Goal: Go to known website: Access a specific website the user already knows

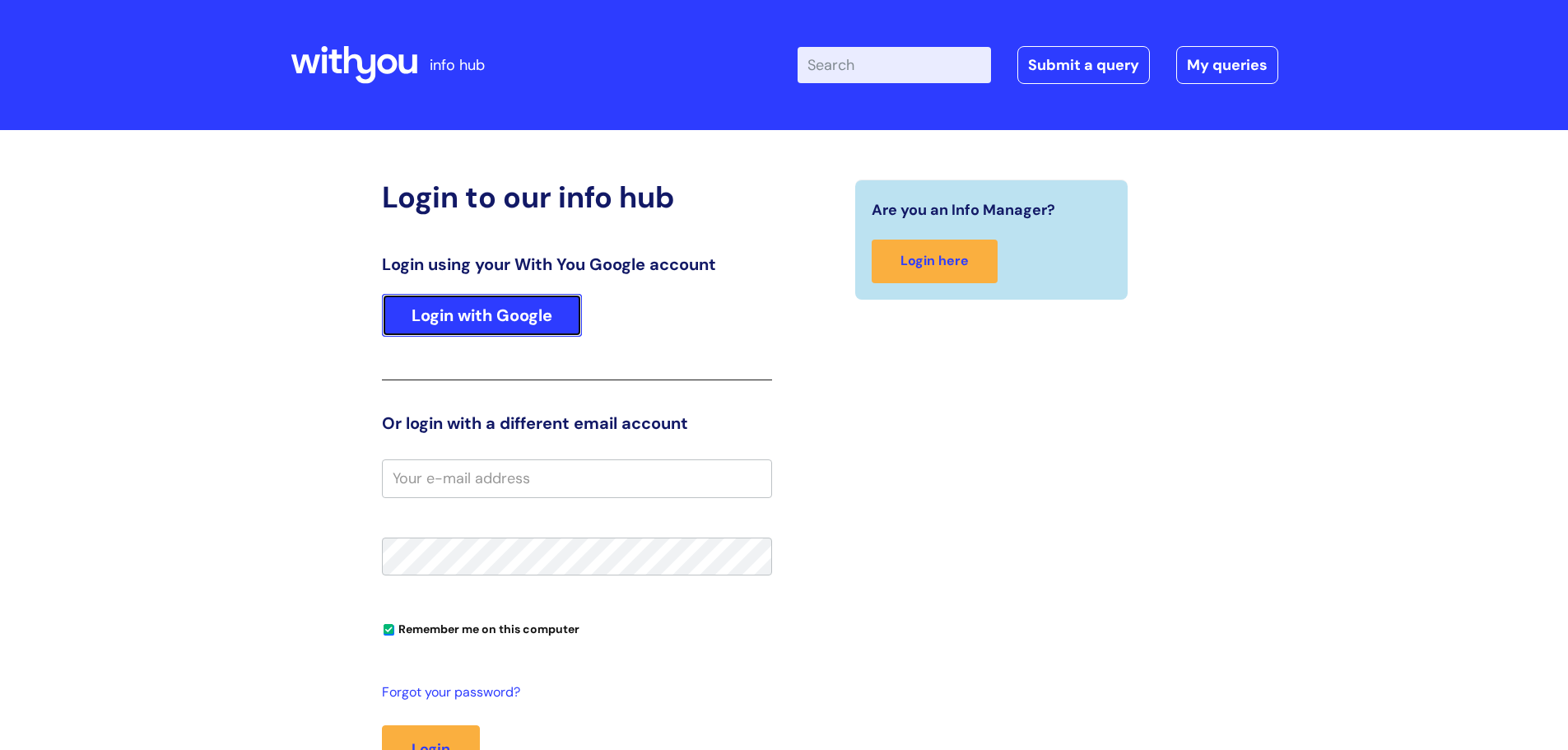
click at [510, 312] on link "Login with Google" at bounding box center [481, 316] width 200 height 43
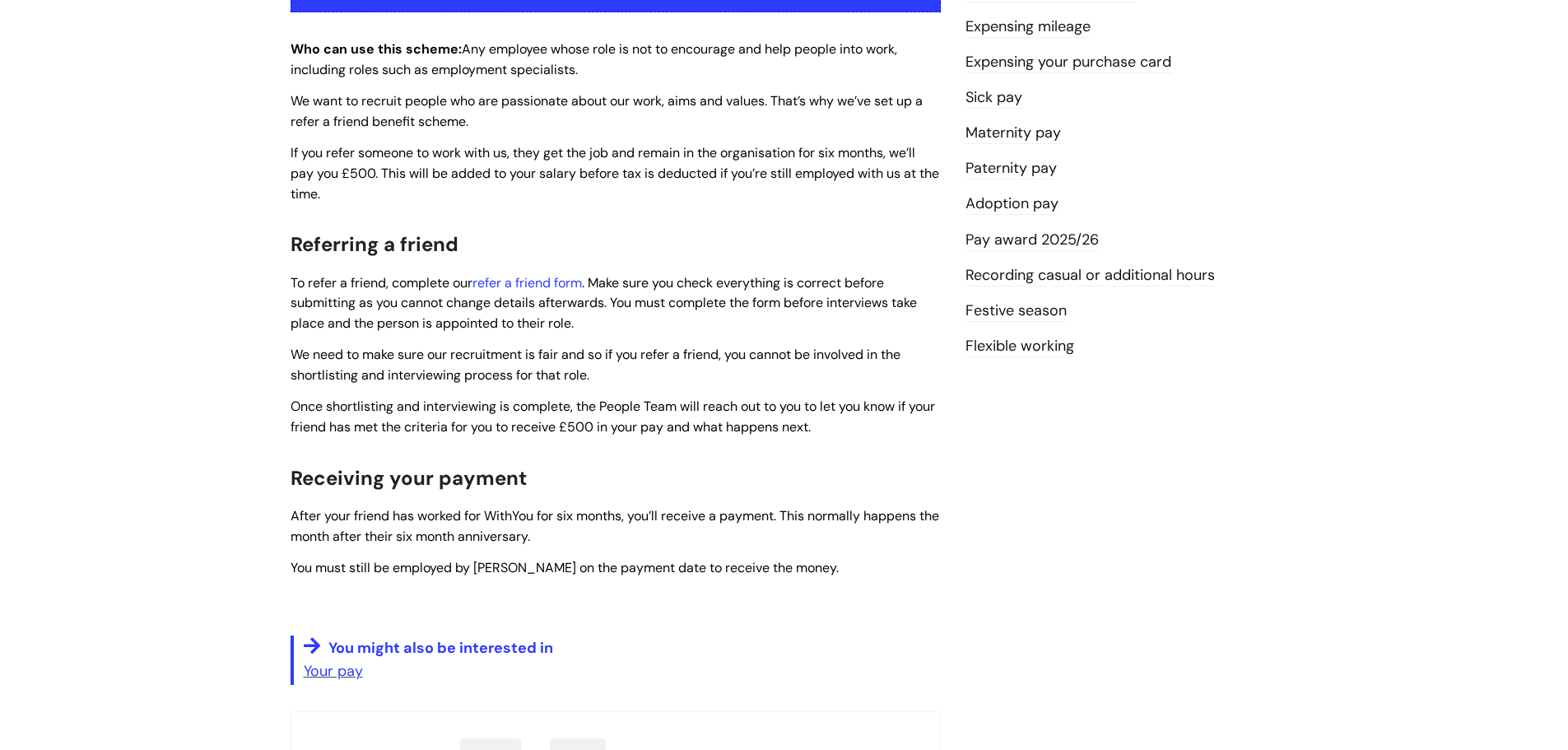
scroll to position [412, 0]
